Goal: Check status: Check status

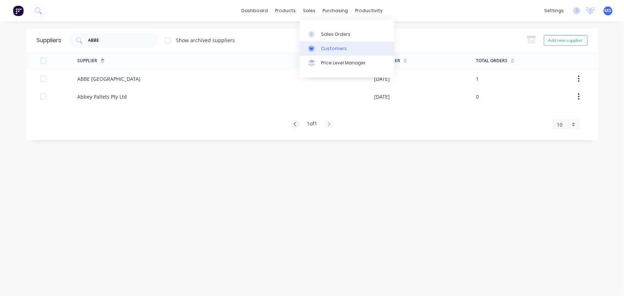
click at [335, 47] on div "Customers" at bounding box center [334, 48] width 26 height 6
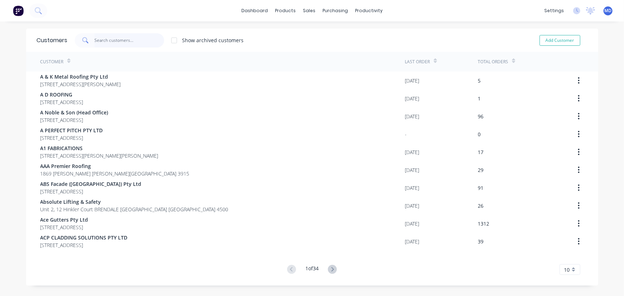
drag, startPoint x: 140, startPoint y: 40, endPoint x: 134, endPoint y: 40, distance: 5.4
click at [137, 41] on input "text" at bounding box center [129, 40] width 70 height 14
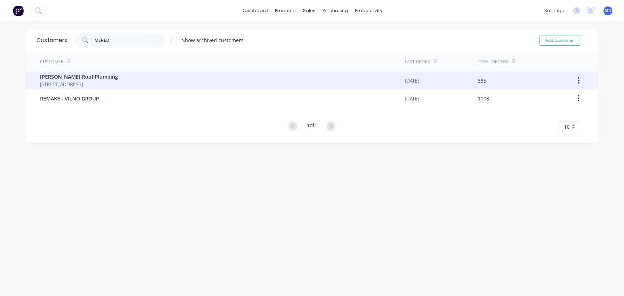
type input "MERED"
click at [93, 79] on span "[PERSON_NAME] Roof Plumbing" at bounding box center [79, 77] width 78 height 8
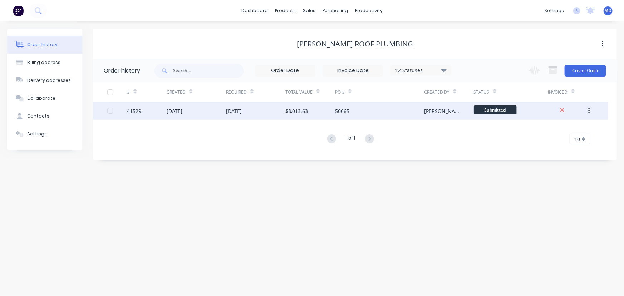
click at [205, 107] on div "[DATE]" at bounding box center [196, 111] width 59 height 18
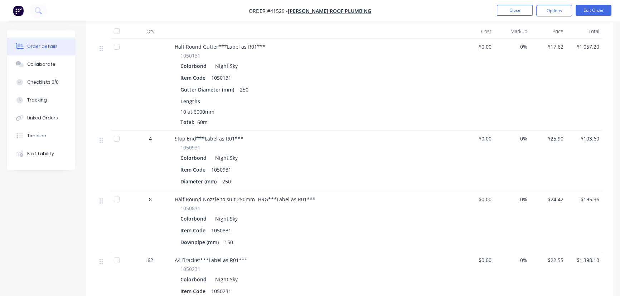
scroll to position [162, 0]
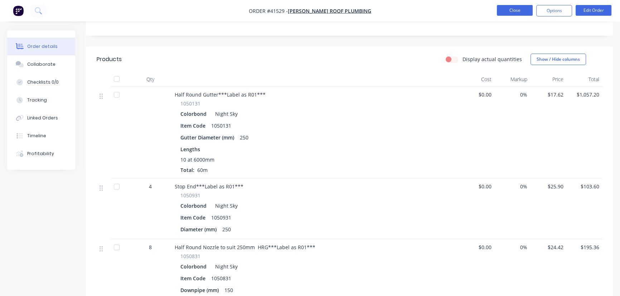
click at [515, 13] on button "Close" at bounding box center [515, 10] width 36 height 11
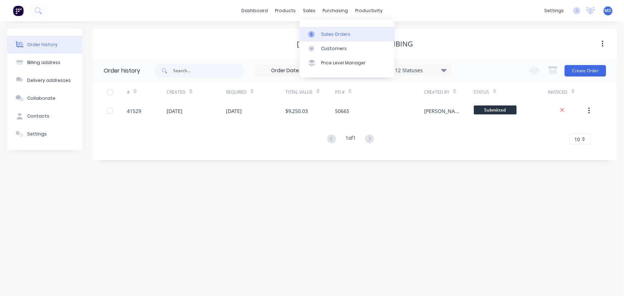
click at [339, 32] on div "Sales Orders" at bounding box center [335, 34] width 29 height 6
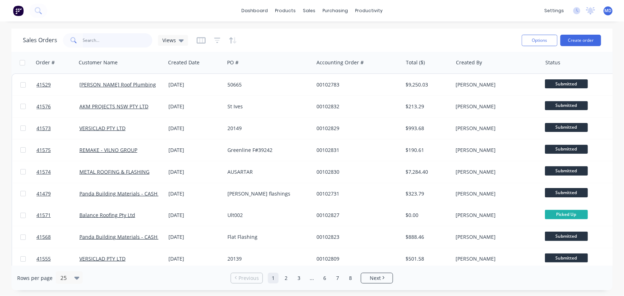
click at [125, 40] on input "text" at bounding box center [118, 40] width 70 height 14
type input "41327"
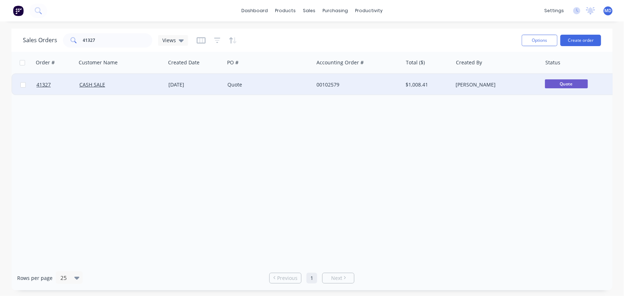
click at [288, 82] on div "Quote" at bounding box center [267, 84] width 79 height 7
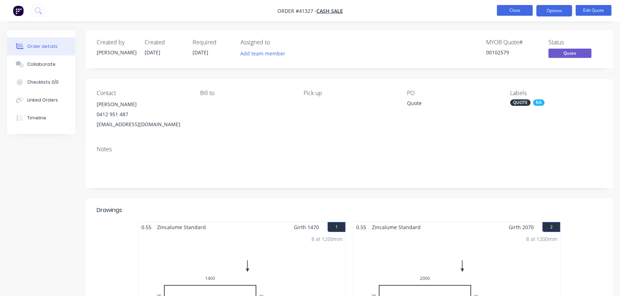
click at [512, 11] on button "Close" at bounding box center [515, 10] width 36 height 11
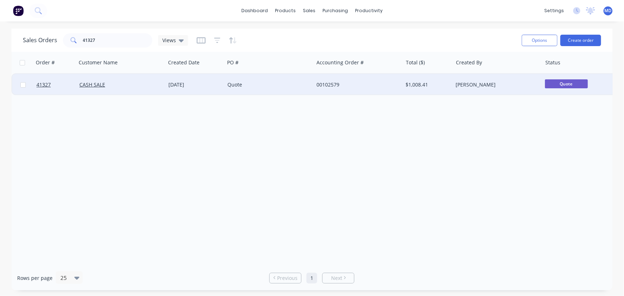
click at [273, 84] on div "Quote" at bounding box center [267, 84] width 79 height 7
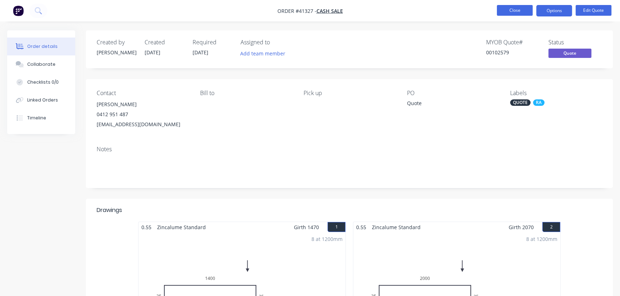
click at [515, 11] on button "Close" at bounding box center [515, 10] width 36 height 11
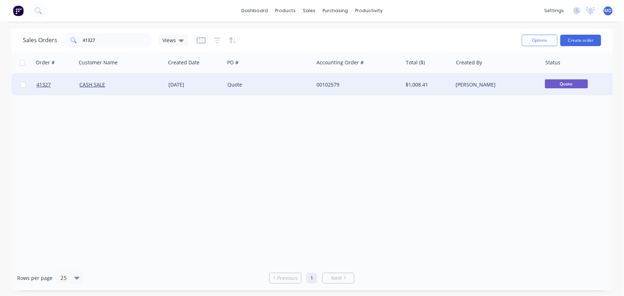
click at [278, 81] on div "Quote" at bounding box center [269, 84] width 89 height 21
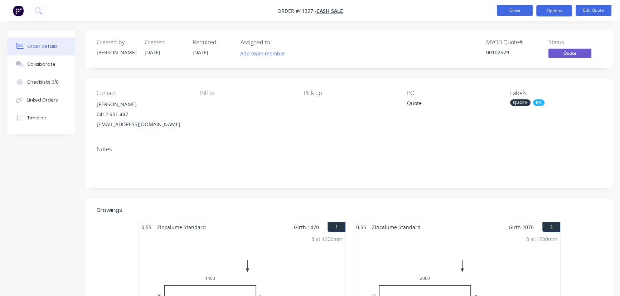
click at [508, 10] on button "Close" at bounding box center [515, 10] width 36 height 11
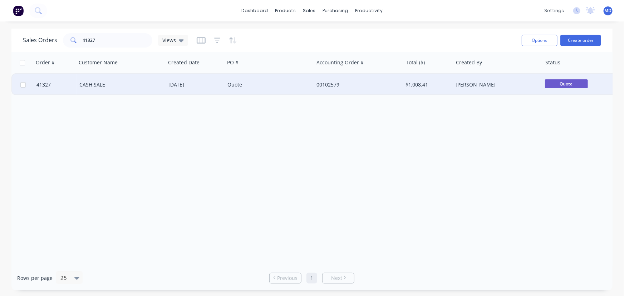
click at [283, 84] on div "Quote" at bounding box center [267, 84] width 79 height 7
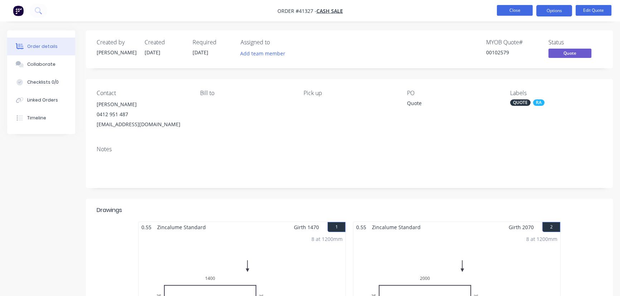
click at [511, 10] on button "Close" at bounding box center [515, 10] width 36 height 11
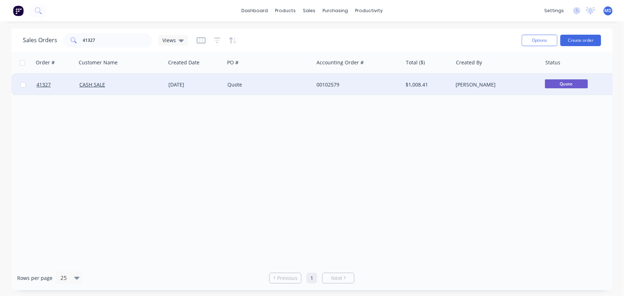
click at [293, 82] on div "Quote" at bounding box center [267, 84] width 79 height 7
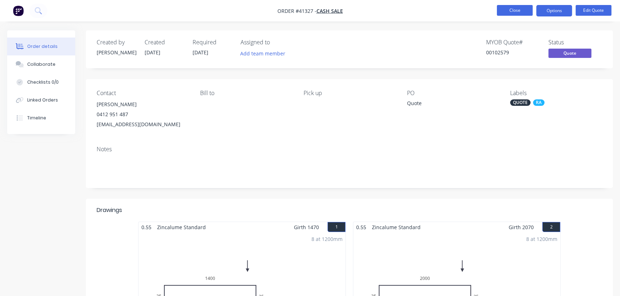
click at [506, 10] on button "Close" at bounding box center [515, 10] width 36 height 11
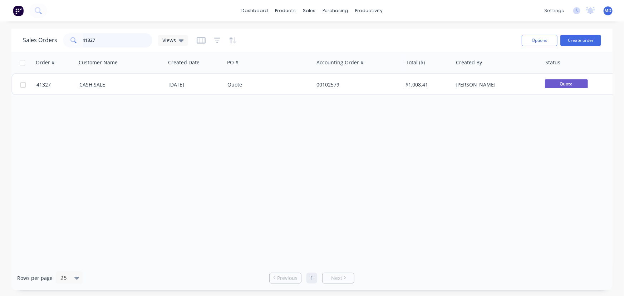
drag, startPoint x: 115, startPoint y: 41, endPoint x: 29, endPoint y: 43, distance: 86.2
click at [55, 42] on div "Sales Orders 41327 Views" at bounding box center [105, 40] width 165 height 14
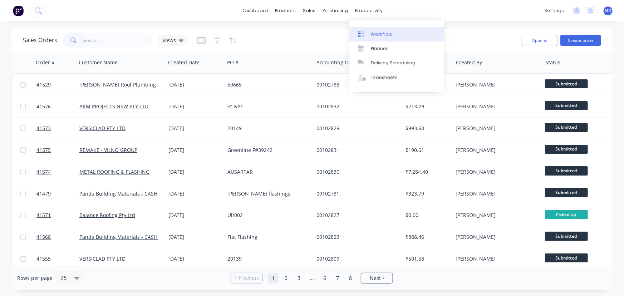
click at [377, 32] on div "Workflow" at bounding box center [381, 34] width 21 height 6
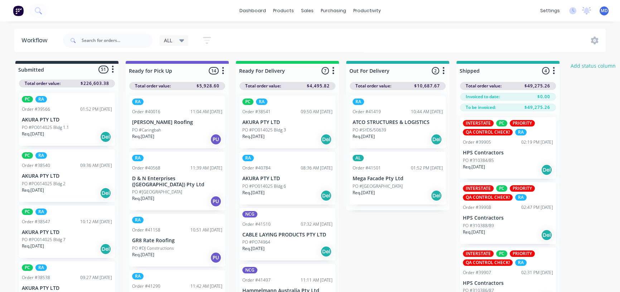
click at [176, 39] on div "ALL" at bounding box center [174, 40] width 20 height 6
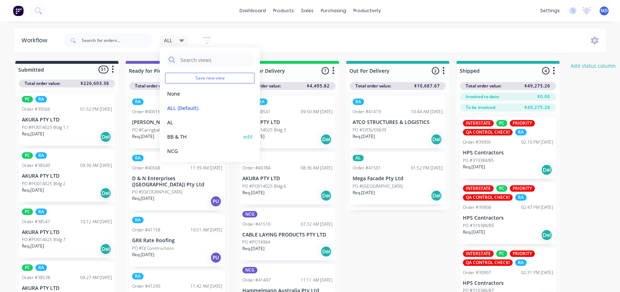
scroll to position [30, 0]
click at [169, 134] on button "RA" at bounding box center [203, 135] width 76 height 8
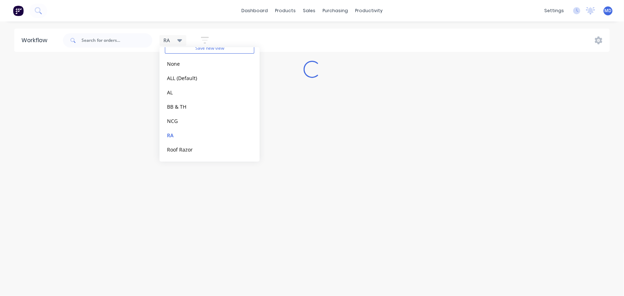
click at [105, 13] on div "dashboard products sales purchasing productivity dashboard products Product Cat…" at bounding box center [312, 10] width 624 height 21
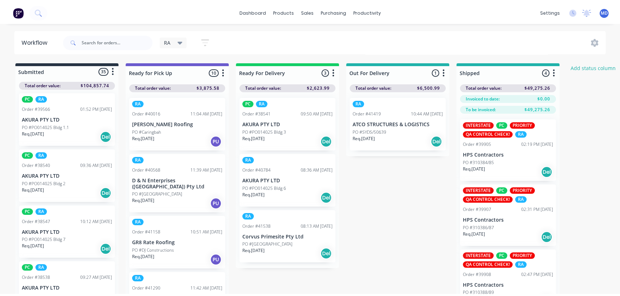
scroll to position [0, 0]
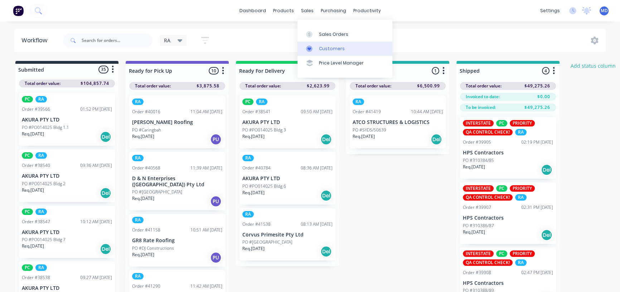
click at [329, 47] on div "Customers" at bounding box center [332, 48] width 26 height 6
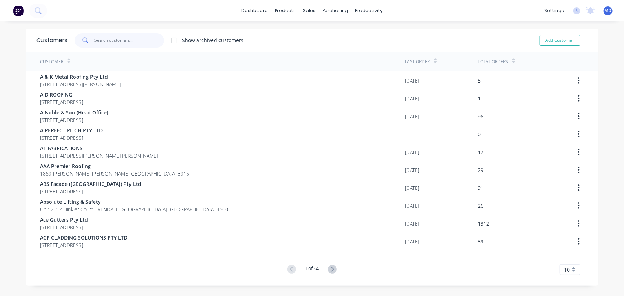
click at [127, 42] on input "text" at bounding box center [129, 40] width 70 height 14
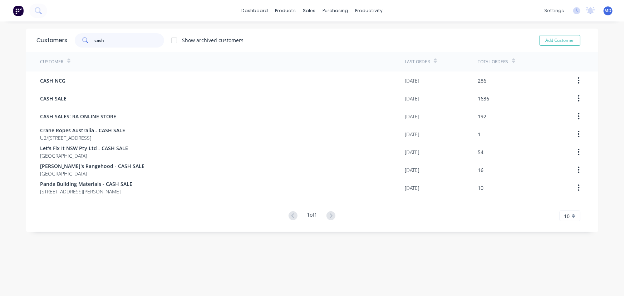
type input "cash"
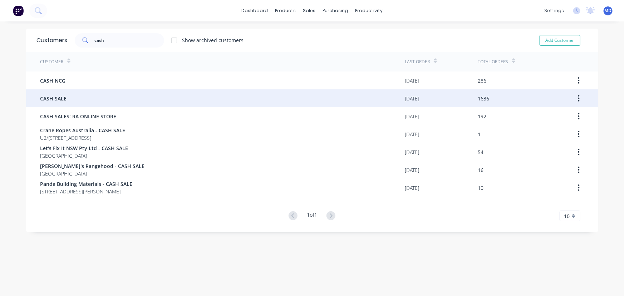
click at [59, 97] on span "CASH SALE" at bounding box center [53, 99] width 26 height 8
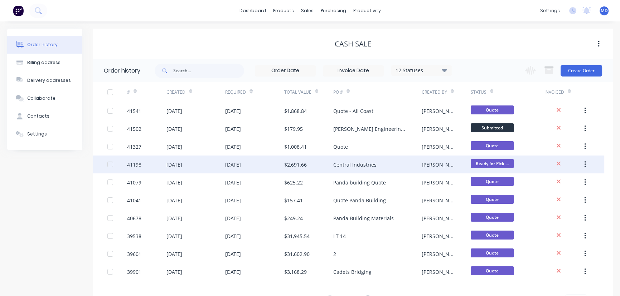
click at [393, 162] on div "Central Industries" at bounding box center [377, 165] width 88 height 18
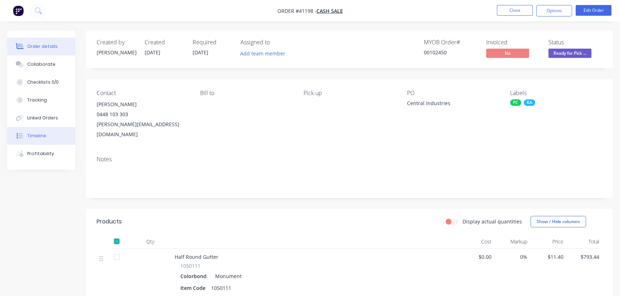
click at [33, 135] on div "Timeline" at bounding box center [36, 136] width 19 height 6
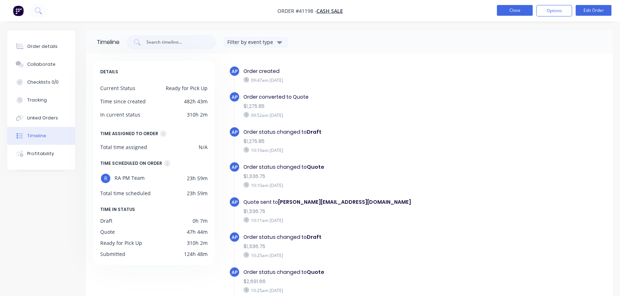
click at [512, 12] on button "Close" at bounding box center [515, 10] width 36 height 11
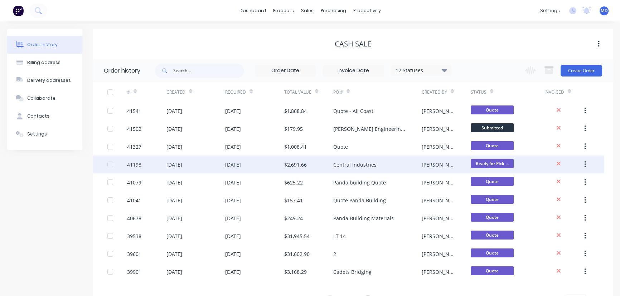
click at [266, 165] on div "[DATE]" at bounding box center [254, 165] width 59 height 18
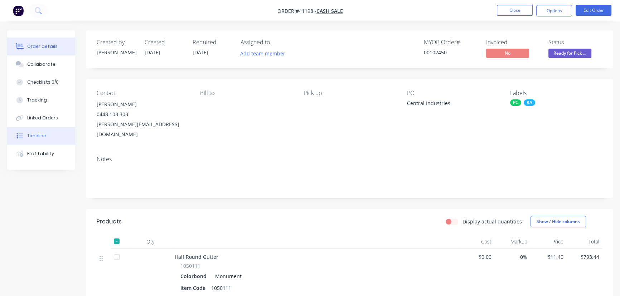
click at [37, 136] on div "Timeline" at bounding box center [36, 136] width 19 height 6
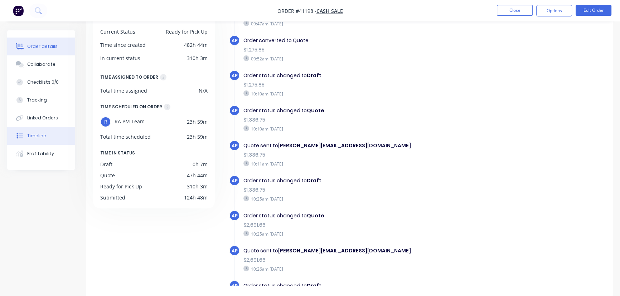
click at [43, 48] on div "Order details" at bounding box center [42, 46] width 30 height 6
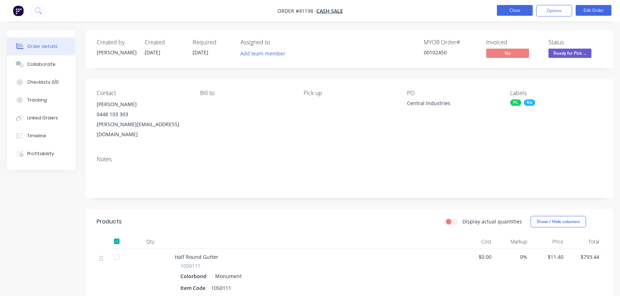
click at [515, 6] on button "Close" at bounding box center [515, 10] width 36 height 11
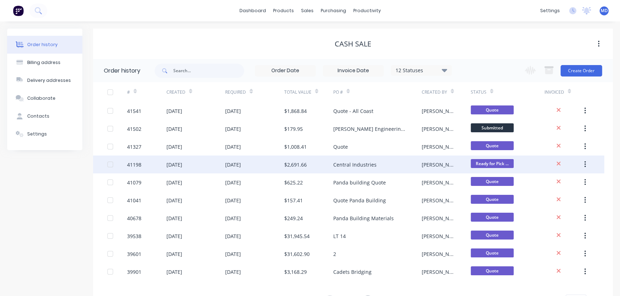
click at [399, 161] on div "Central Industries" at bounding box center [377, 165] width 88 height 18
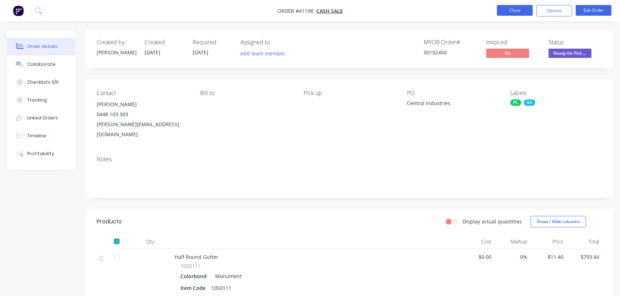
click at [513, 10] on button "Close" at bounding box center [515, 10] width 36 height 11
